Goal: Task Accomplishment & Management: Manage account settings

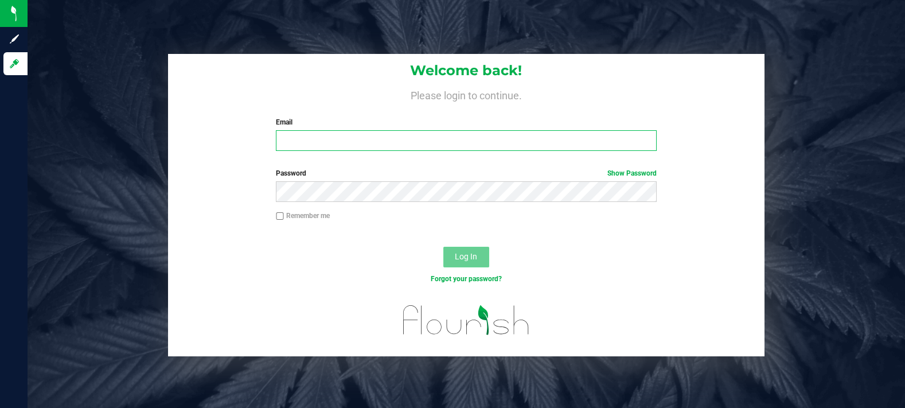
type input "max@highfallscannany.com"
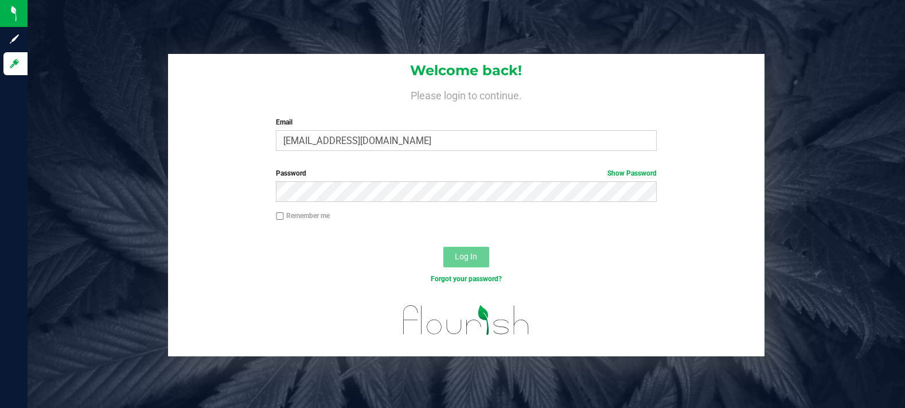
click at [469, 252] on span "Log In" at bounding box center [466, 256] width 22 height 9
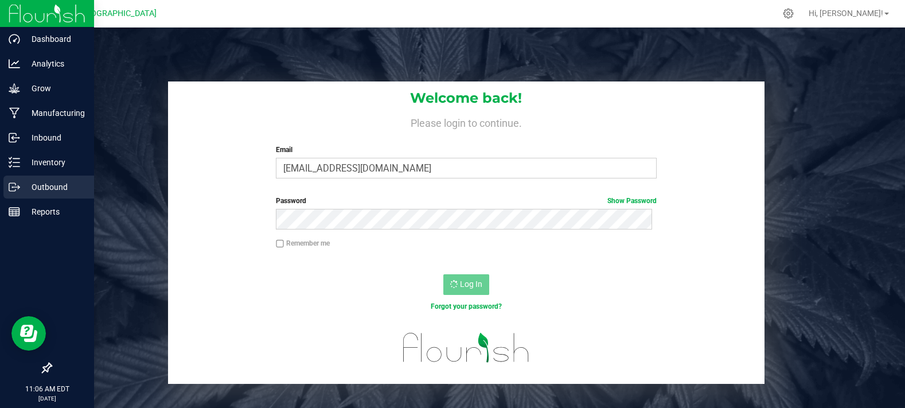
click at [59, 183] on p "Outbound" at bounding box center [54, 187] width 69 height 14
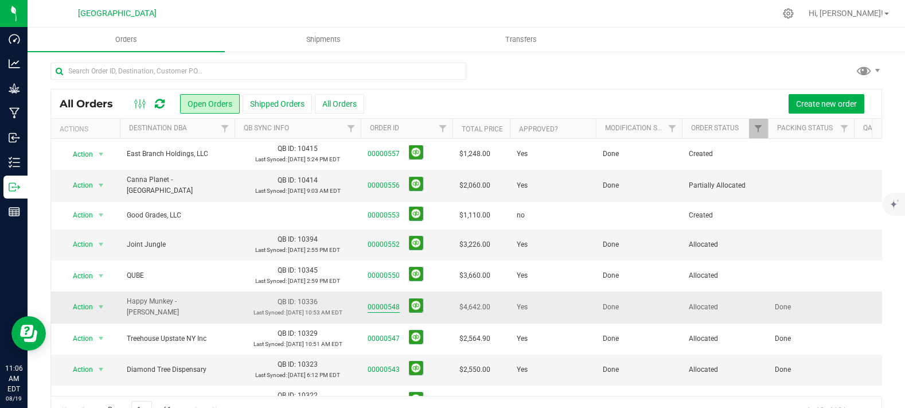
click at [392, 306] on link "00000548" at bounding box center [384, 307] width 32 height 11
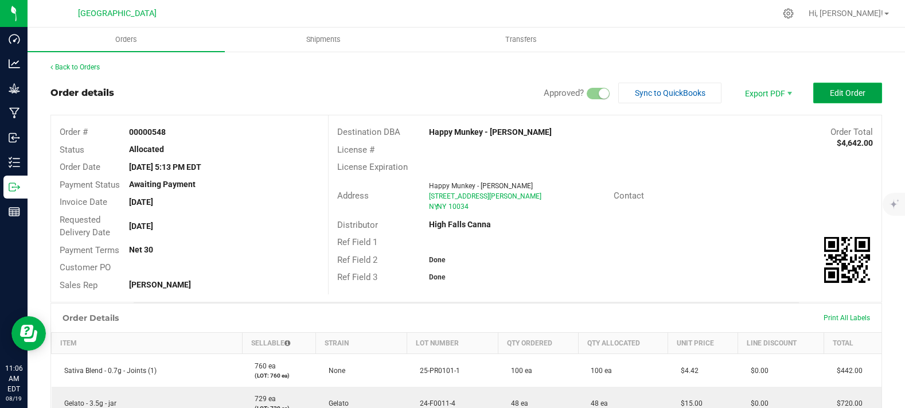
click at [830, 91] on span "Edit Order" at bounding box center [848, 92] width 36 height 9
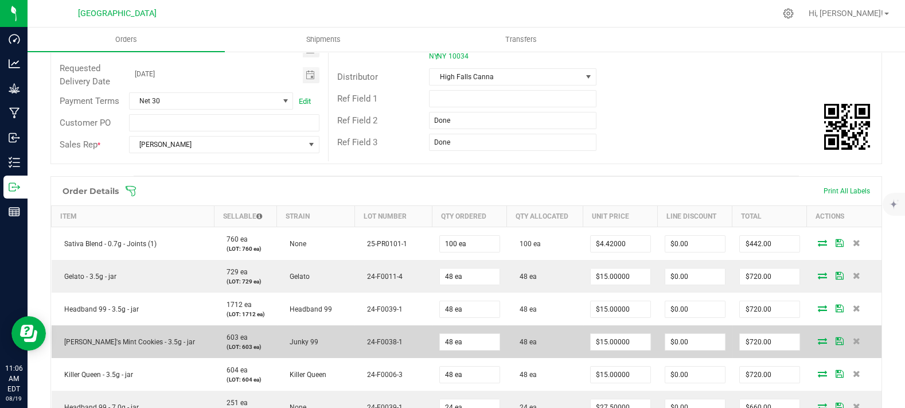
scroll to position [318, 0]
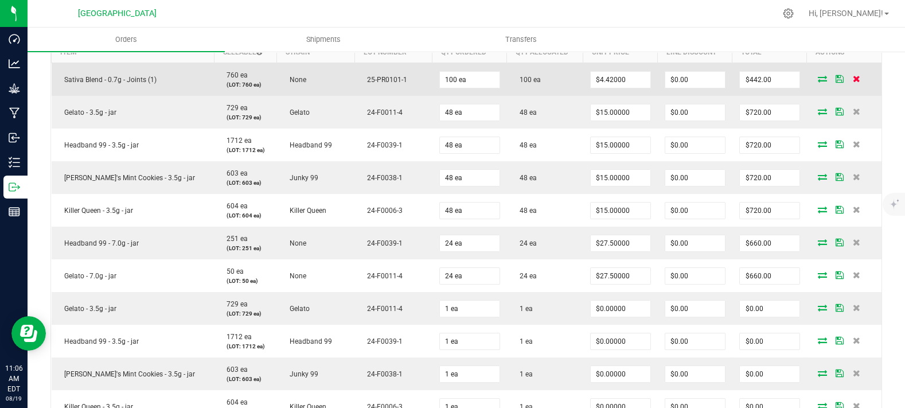
click at [853, 82] on icon at bounding box center [856, 78] width 7 height 7
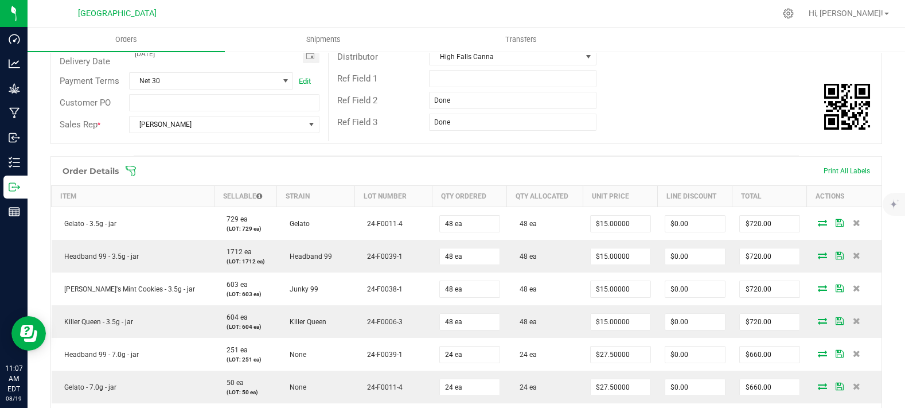
scroll to position [79, 0]
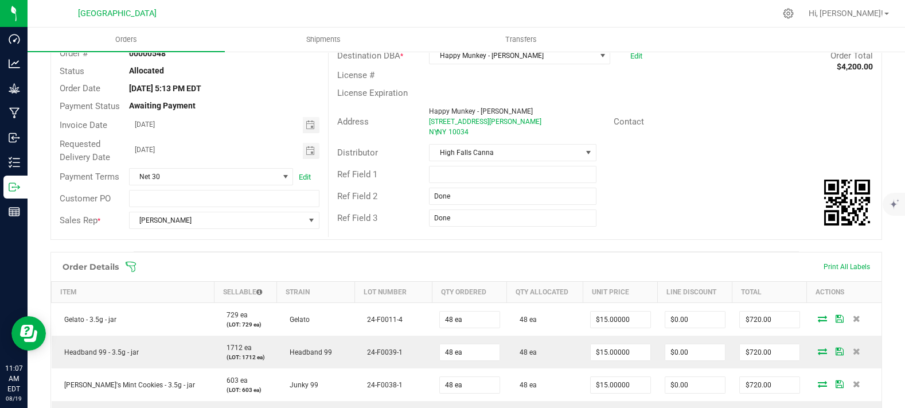
click at [653, 220] on div "Ref Field 3 Done" at bounding box center [605, 218] width 553 height 22
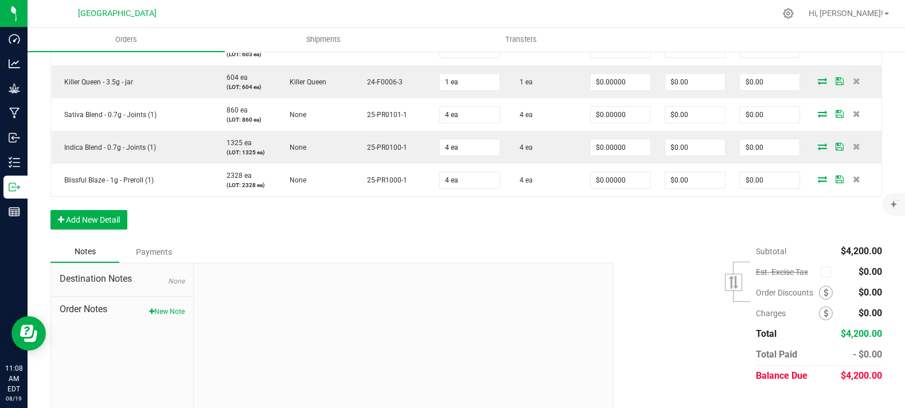
scroll to position [588, 0]
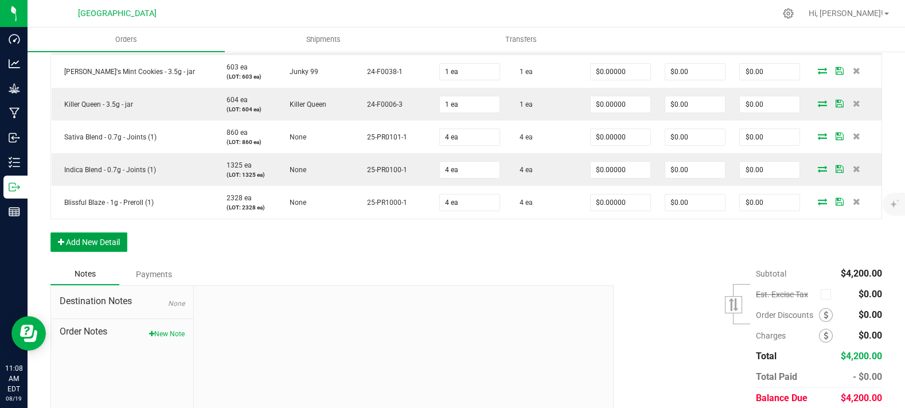
click at [95, 252] on button "Add New Detail" at bounding box center [88, 241] width 77 height 19
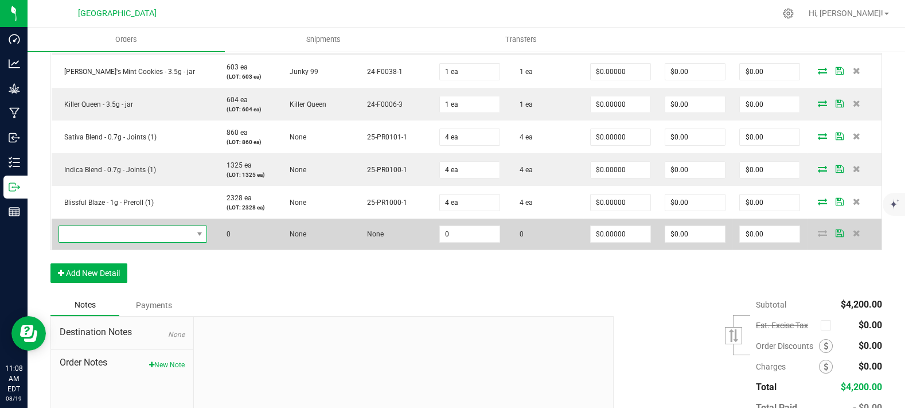
click at [112, 242] on span "NO DATA FOUND" at bounding box center [126, 234] width 134 height 16
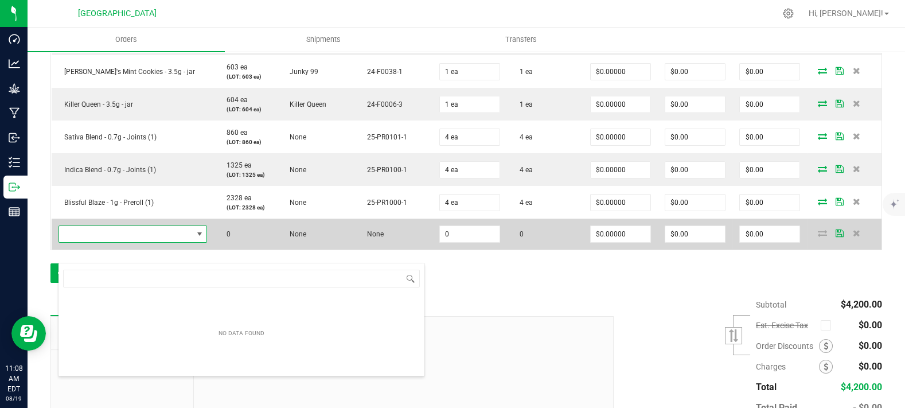
scroll to position [17, 139]
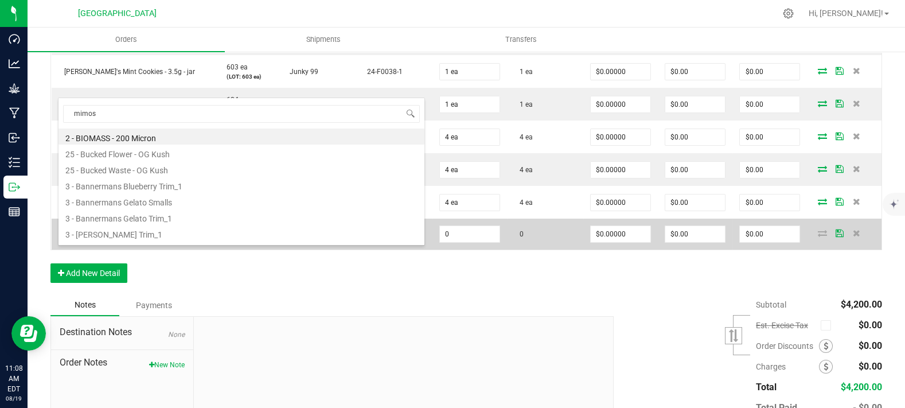
type input "mimosa"
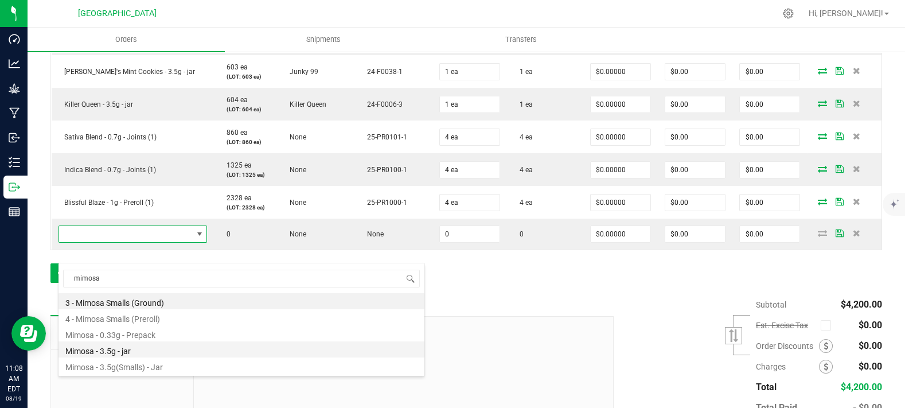
click at [164, 350] on li "Mimosa - 3.5g - jar" at bounding box center [241, 349] width 366 height 16
type input "0 ea"
type input "$17.50000"
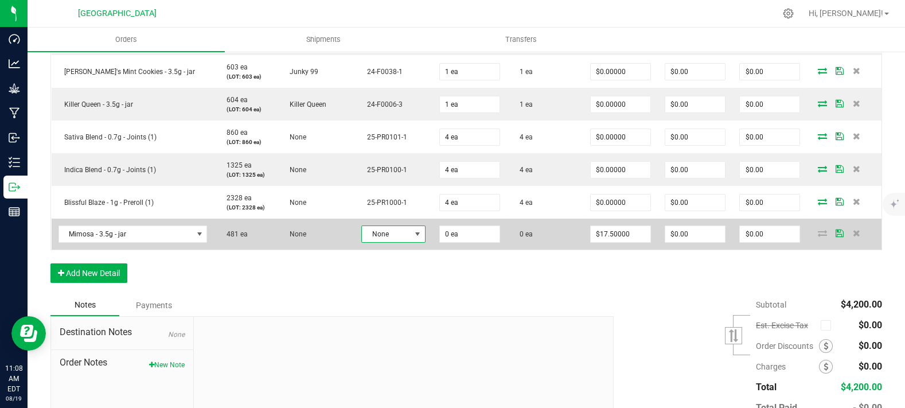
click at [381, 242] on span "None" at bounding box center [386, 234] width 48 height 16
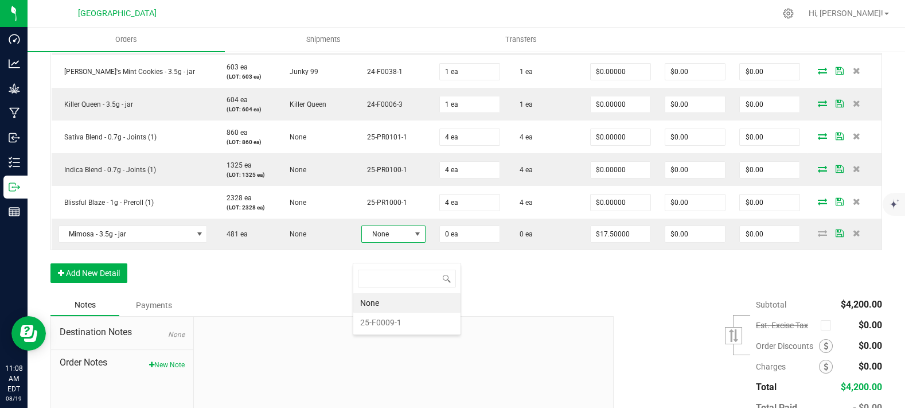
scroll to position [17, 64]
click at [391, 319] on li "25-F0009-1" at bounding box center [406, 321] width 107 height 19
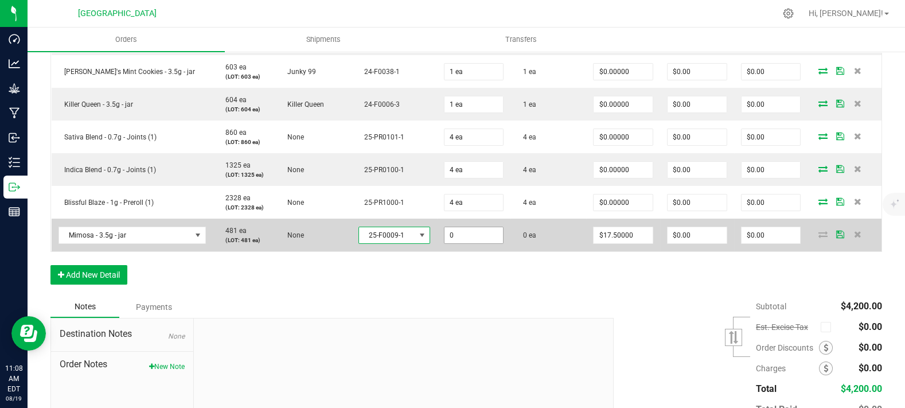
click at [467, 243] on input "0" at bounding box center [473, 235] width 59 height 16
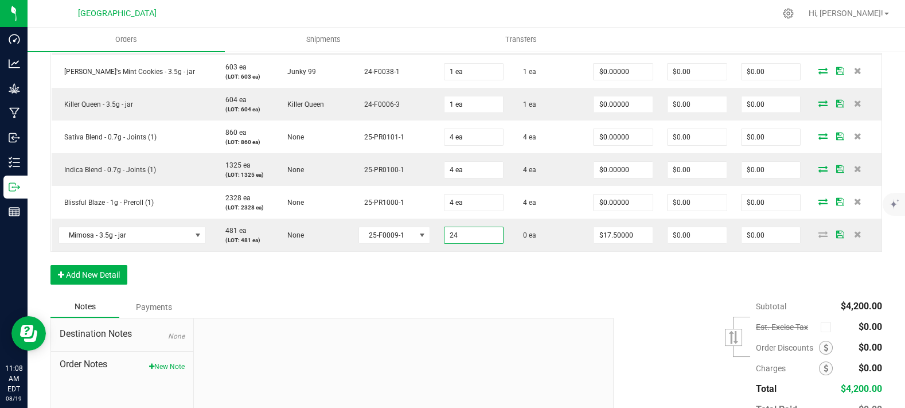
type input "24 ea"
type input "$420.00"
click at [541, 296] on div "Order Details Print All Labels Item Sellable Strain Lot Number Qty Ordered Qty …" at bounding box center [465, 19] width 831 height 553
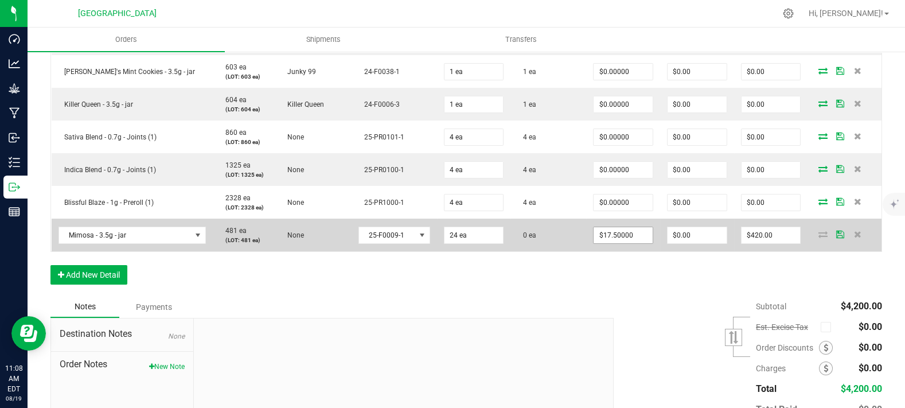
type input "17.5"
click at [636, 243] on input "17.5" at bounding box center [622, 235] width 59 height 16
click at [627, 243] on input "17.5" at bounding box center [622, 235] width 59 height 16
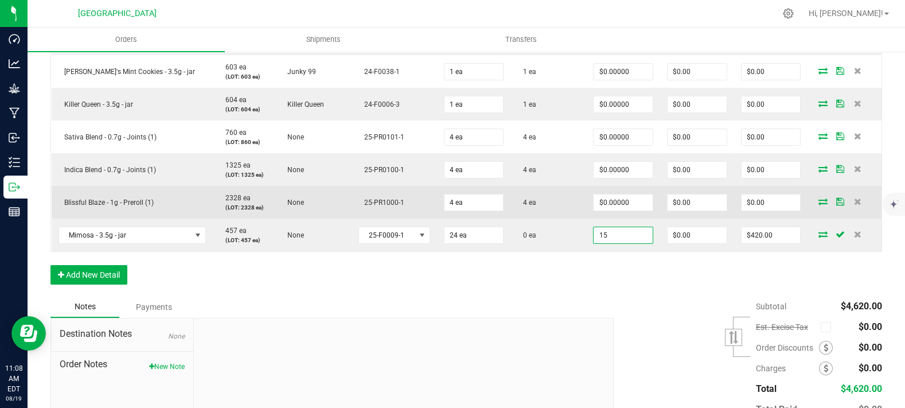
type input "$15.00000"
type input "$360.00"
click at [534, 218] on td "4 ea" at bounding box center [548, 202] width 76 height 33
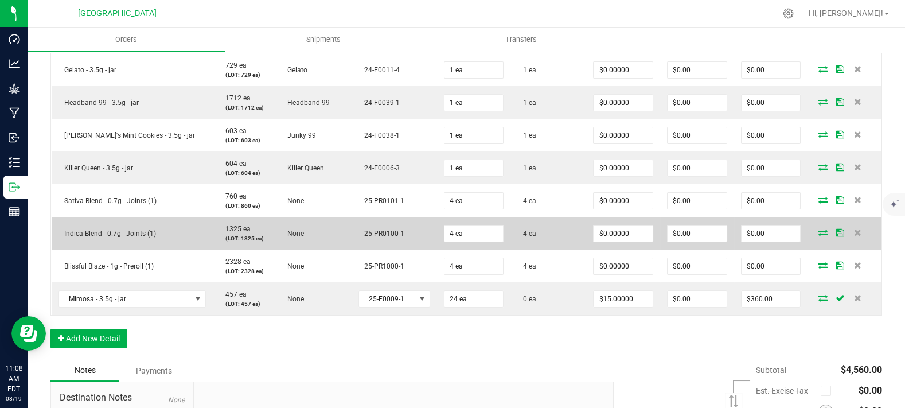
scroll to position [460, 0]
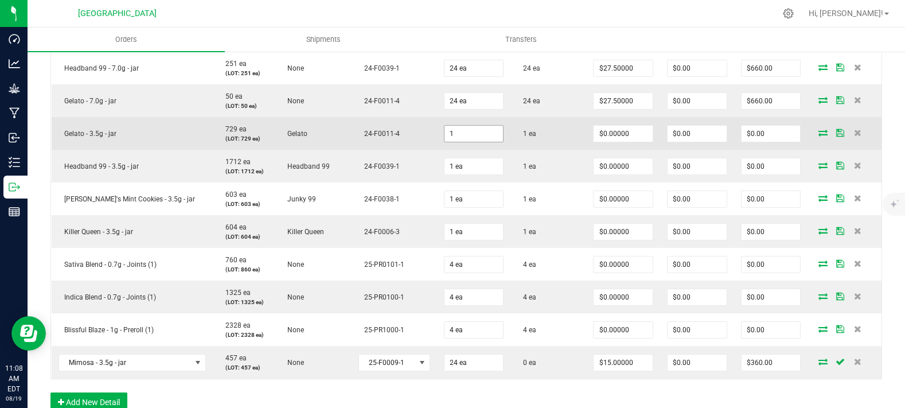
click at [479, 142] on input "1" at bounding box center [473, 134] width 59 height 16
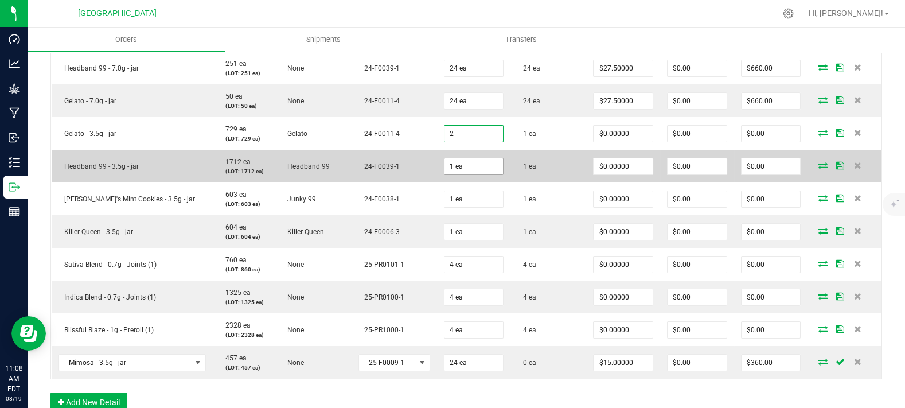
type input "2 ea"
click at [476, 174] on input "1" at bounding box center [473, 166] width 59 height 16
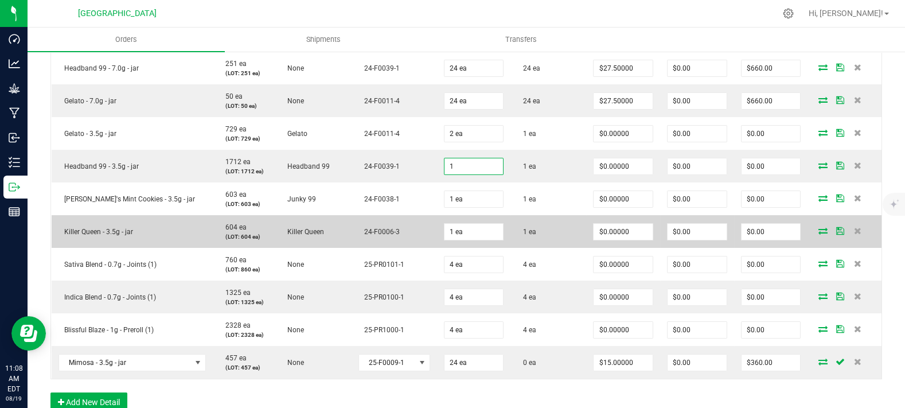
paste input "2"
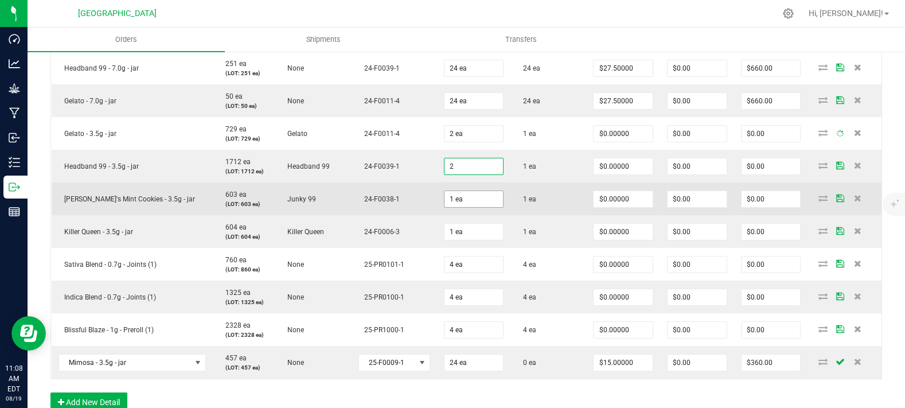
type input "2 ea"
click at [485, 207] on input "1" at bounding box center [473, 199] width 59 height 16
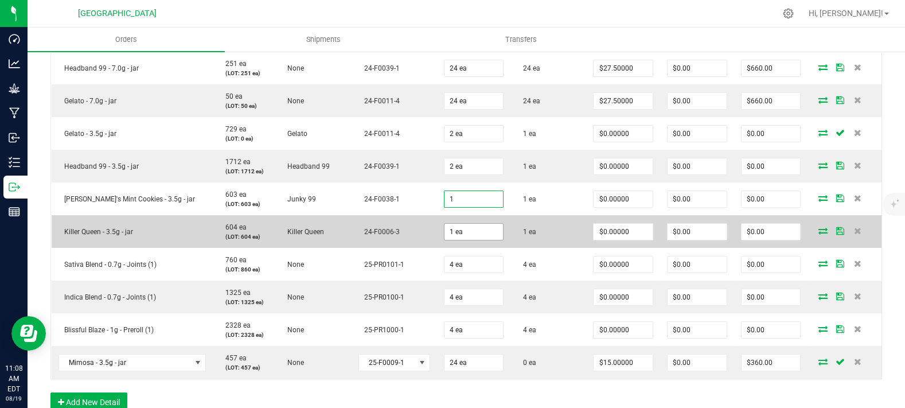
paste input "2"
type input "2 ea"
click at [477, 240] on input "1" at bounding box center [473, 232] width 59 height 16
paste input "2"
type input "2 ea"
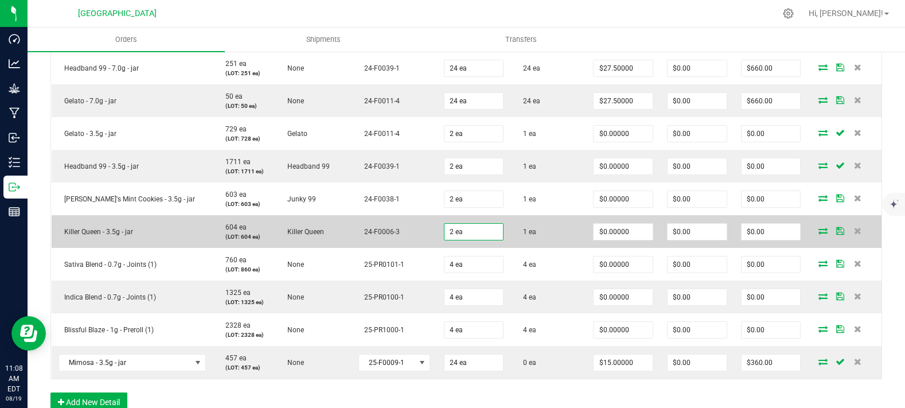
click at [527, 247] on td "1 ea" at bounding box center [548, 231] width 76 height 33
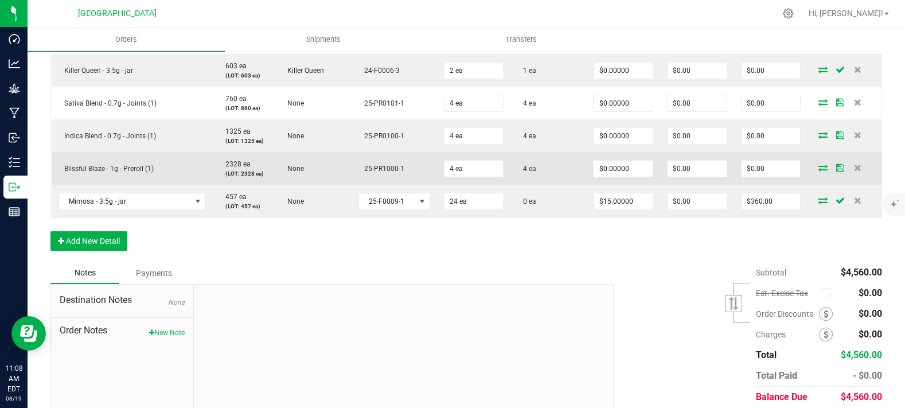
scroll to position [652, 0]
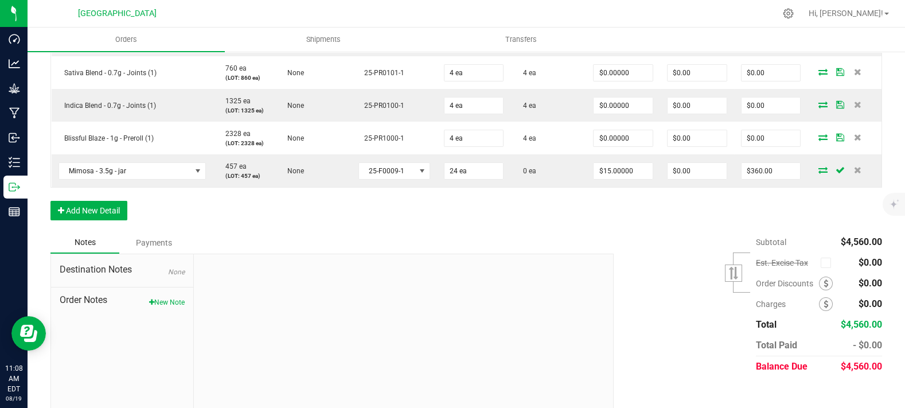
click at [118, 220] on button "Add New Detail" at bounding box center [88, 210] width 77 height 19
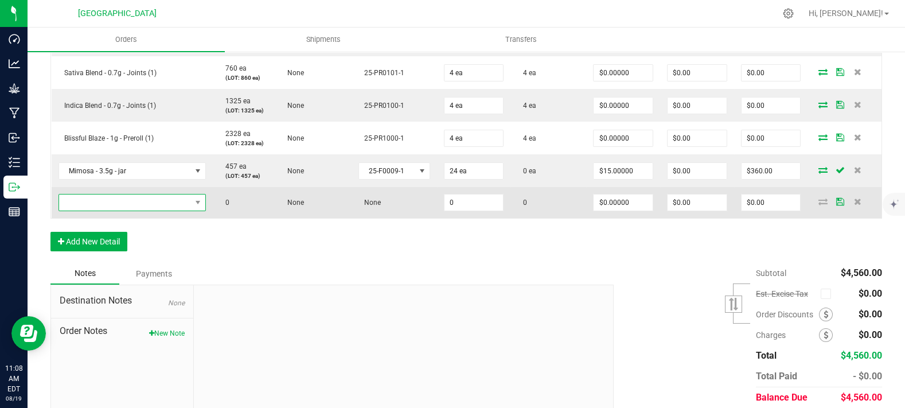
click at [138, 210] on span "NO DATA FOUND" at bounding box center [125, 202] width 132 height 16
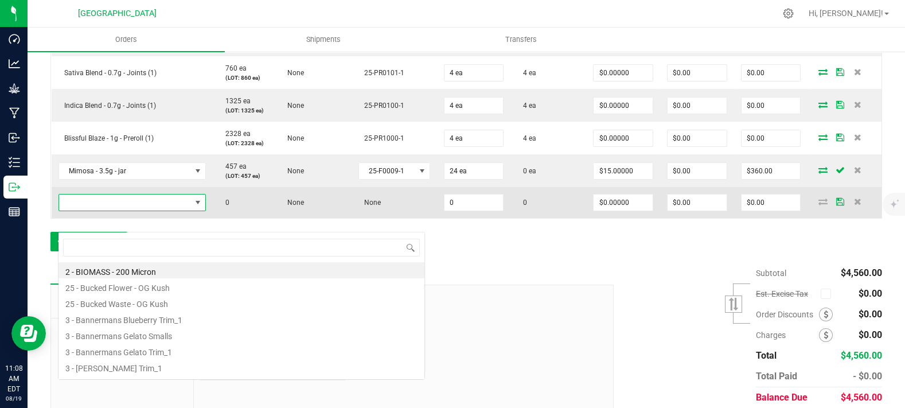
scroll to position [17, 138]
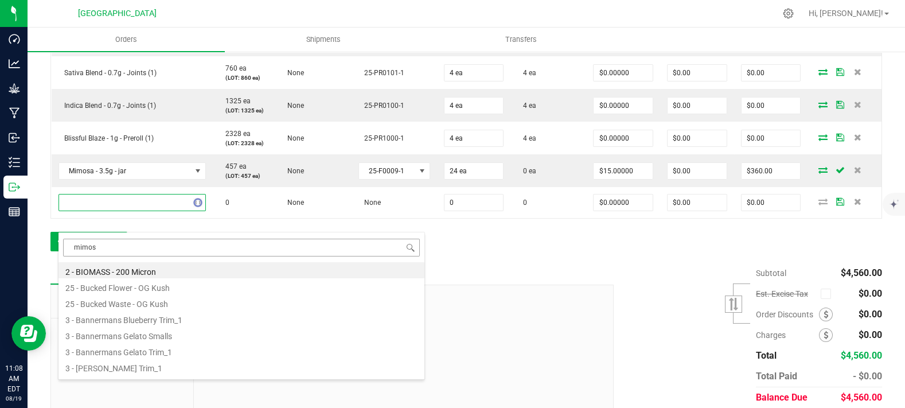
type input "mimosa"
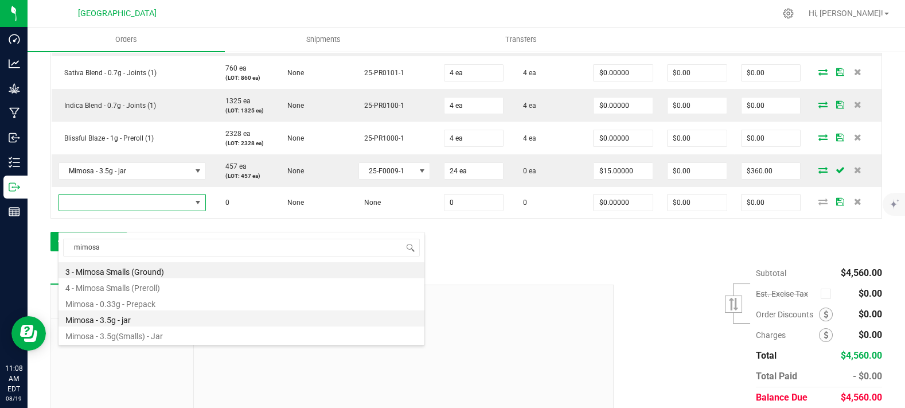
click at [135, 323] on li "Mimosa - 3.5g - jar" at bounding box center [241, 318] width 366 height 16
type input "0 ea"
type input "$17.50000"
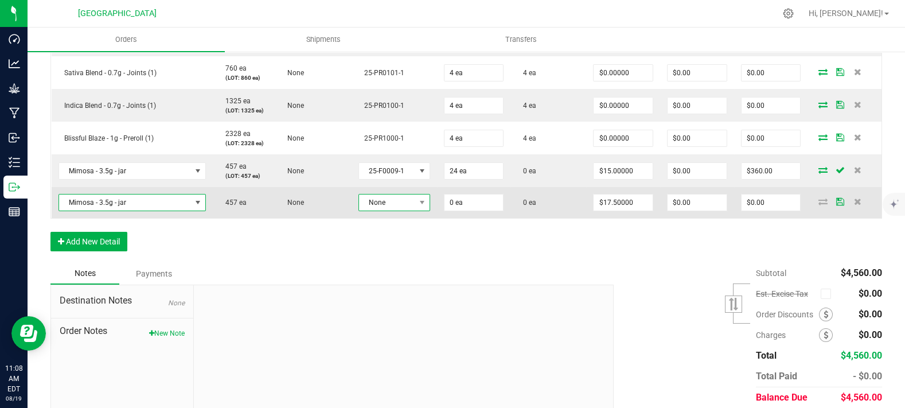
click at [398, 210] on span "None" at bounding box center [387, 202] width 56 height 16
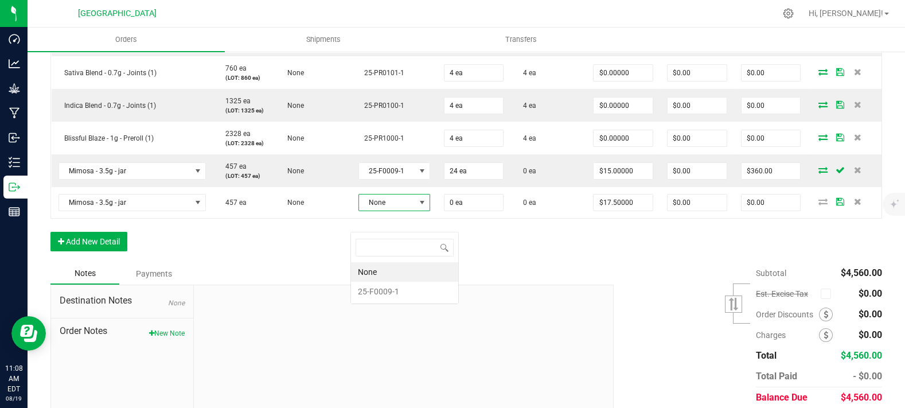
scroll to position [17, 70]
click at [397, 285] on li "25-F0009-1" at bounding box center [404, 291] width 107 height 19
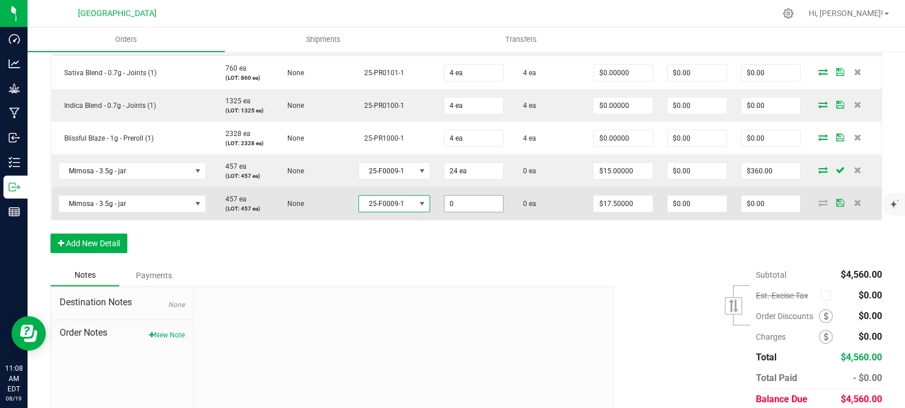
click at [467, 212] on input "0" at bounding box center [473, 204] width 59 height 16
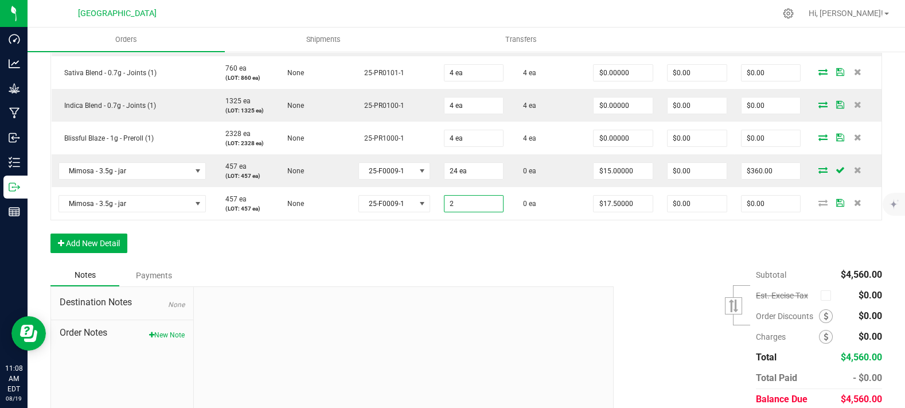
type input "2 ea"
type input "$35.00"
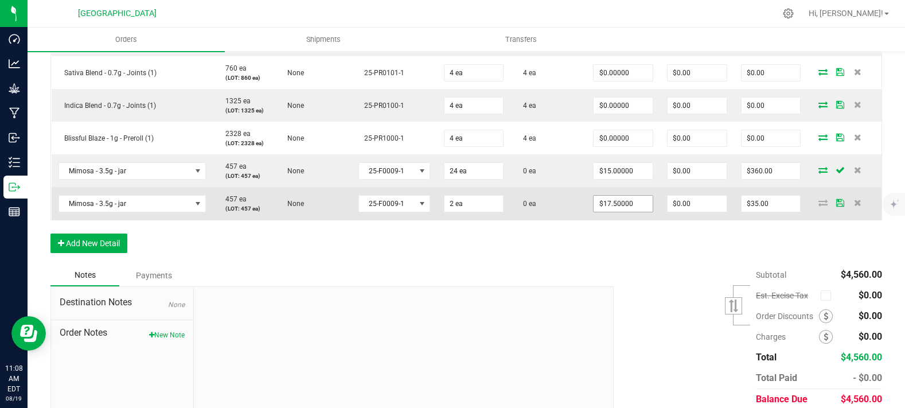
type input "17.5"
click at [597, 212] on input "17.5" at bounding box center [622, 204] width 59 height 16
click at [605, 212] on input "17.5" at bounding box center [622, 204] width 59 height 16
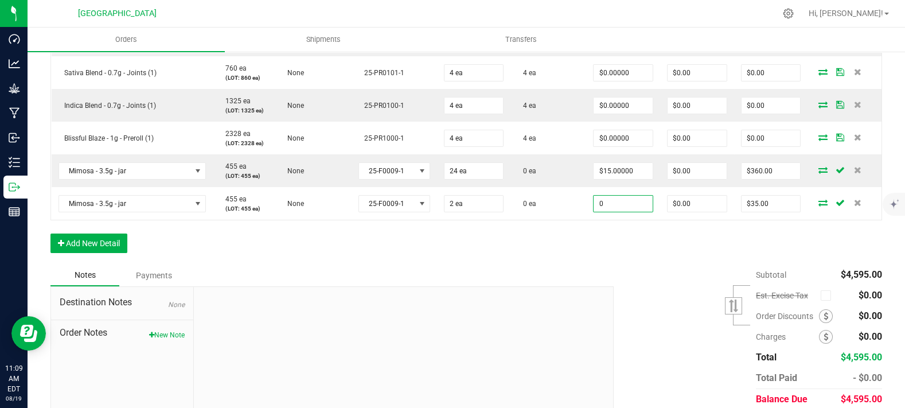
type input "$0.00000"
type input "$0.00"
click at [525, 286] on div "Notes Payments" at bounding box center [327, 275] width 554 height 22
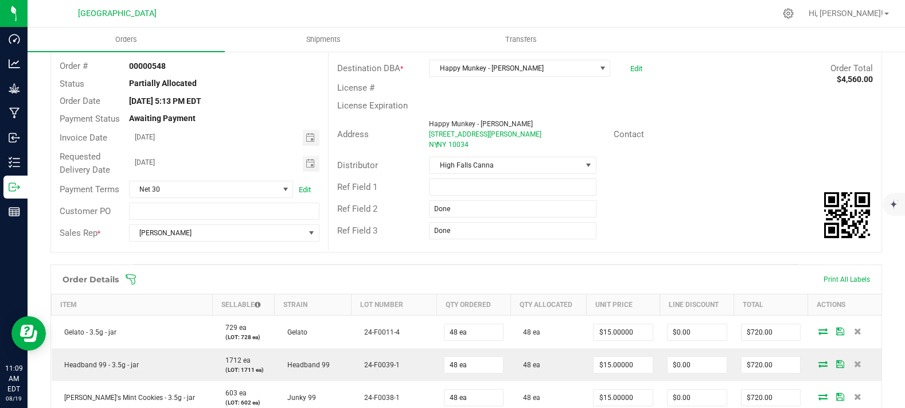
scroll to position [0, 0]
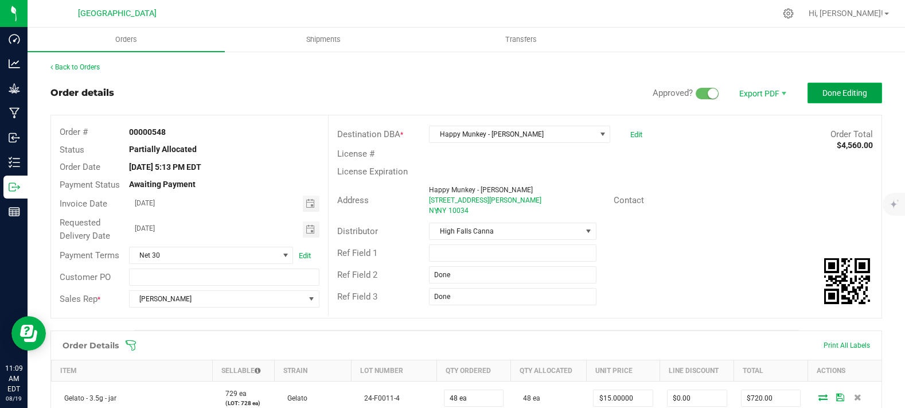
click at [846, 96] on span "Done Editing" at bounding box center [844, 92] width 45 height 9
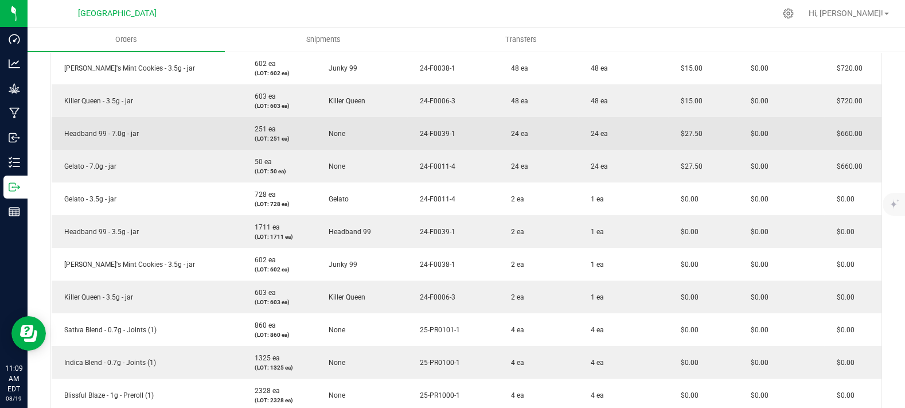
scroll to position [637, 0]
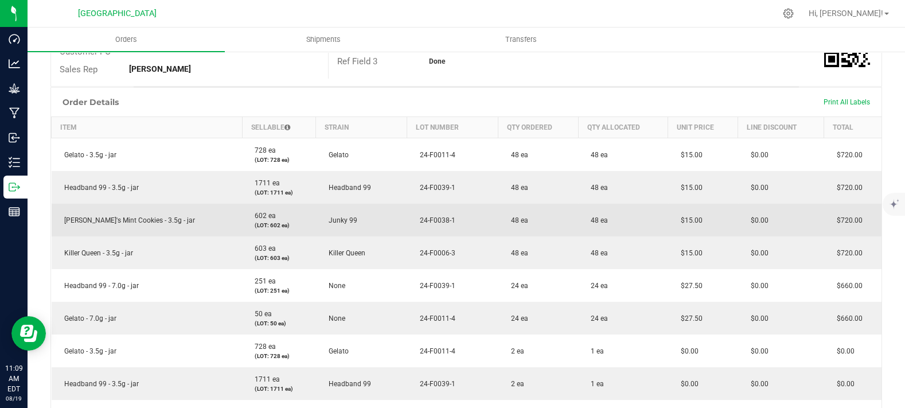
scroll to position [0, 0]
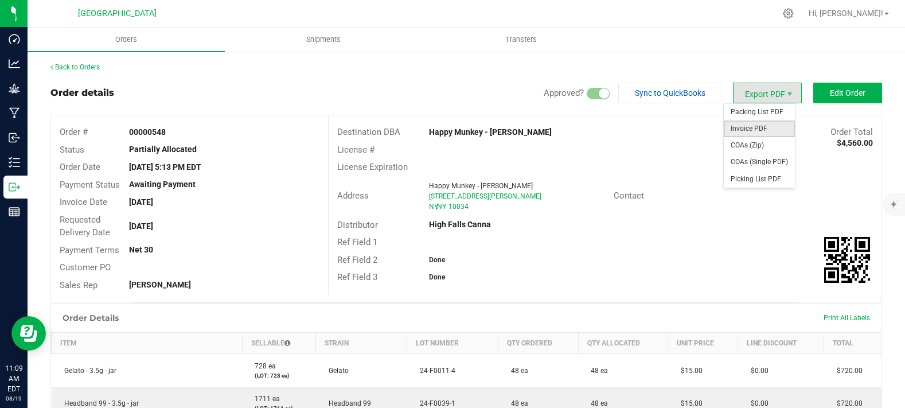
click at [766, 128] on span "Invoice PDF" at bounding box center [759, 128] width 71 height 17
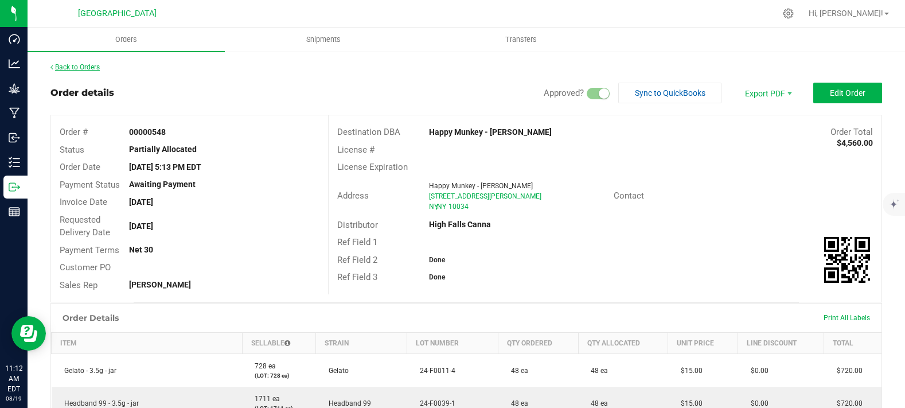
click at [70, 68] on link "Back to Orders" at bounding box center [74, 67] width 49 height 8
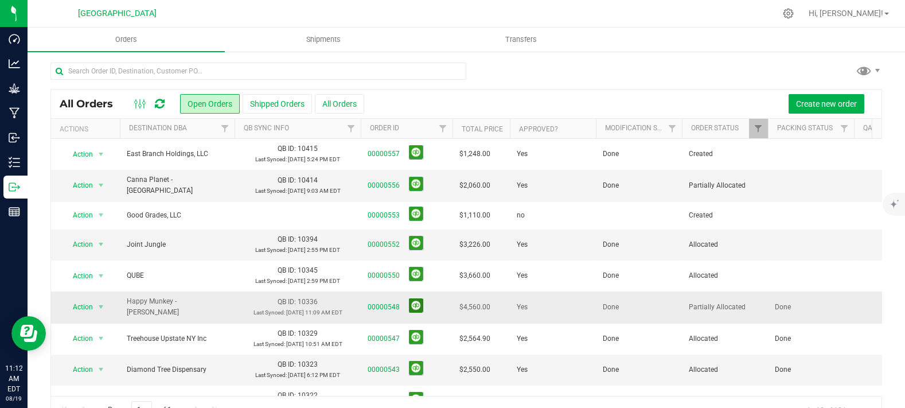
click at [414, 298] on button at bounding box center [416, 305] width 14 height 14
